Goal: Task Accomplishment & Management: Use online tool/utility

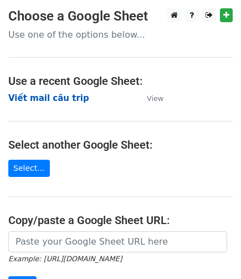
click at [64, 99] on strong "Viết mail câu trip" at bounding box center [48, 98] width 81 height 10
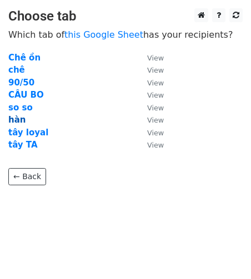
click at [14, 120] on strong "hàn" at bounding box center [16, 120] width 17 height 10
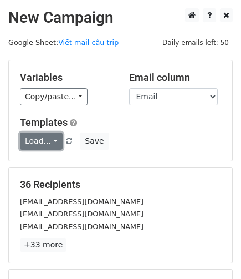
click at [43, 139] on link "Load..." at bounding box center [41, 141] width 43 height 17
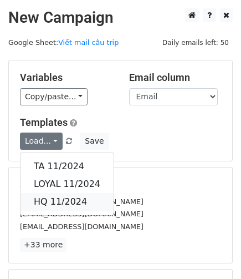
click at [78, 199] on link "HQ 11/2024" at bounding box center [67, 202] width 93 height 18
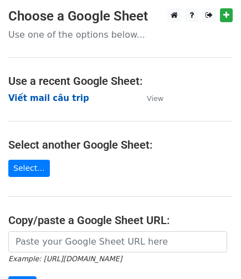
click at [69, 98] on strong "Viết mail câu trip" at bounding box center [48, 98] width 81 height 10
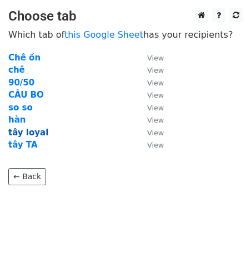
click at [33, 133] on strong "tây loyal" at bounding box center [28, 133] width 40 height 10
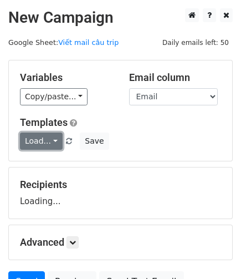
click at [43, 141] on link "Load..." at bounding box center [41, 141] width 43 height 17
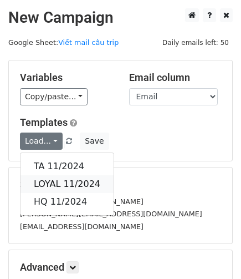
click at [59, 181] on link "LOYAL 11/2024" at bounding box center [67, 184] width 93 height 18
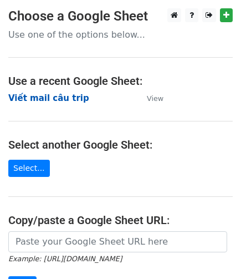
click at [68, 98] on strong "Viết mail câu trip" at bounding box center [48, 98] width 81 height 10
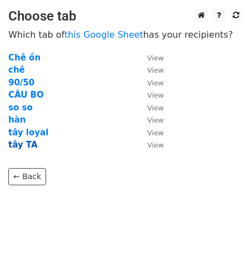
click at [23, 147] on strong "tây TA" at bounding box center [22, 145] width 29 height 10
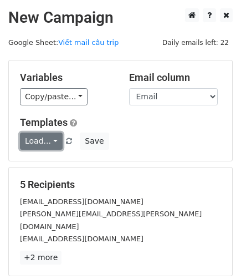
click at [34, 142] on link "Load..." at bounding box center [41, 141] width 43 height 17
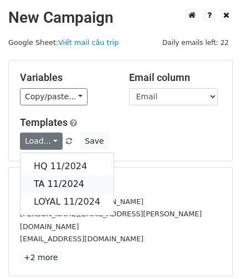
click at [52, 179] on link "TA 11/2024" at bounding box center [67, 184] width 93 height 18
